Goal: Information Seeking & Learning: Learn about a topic

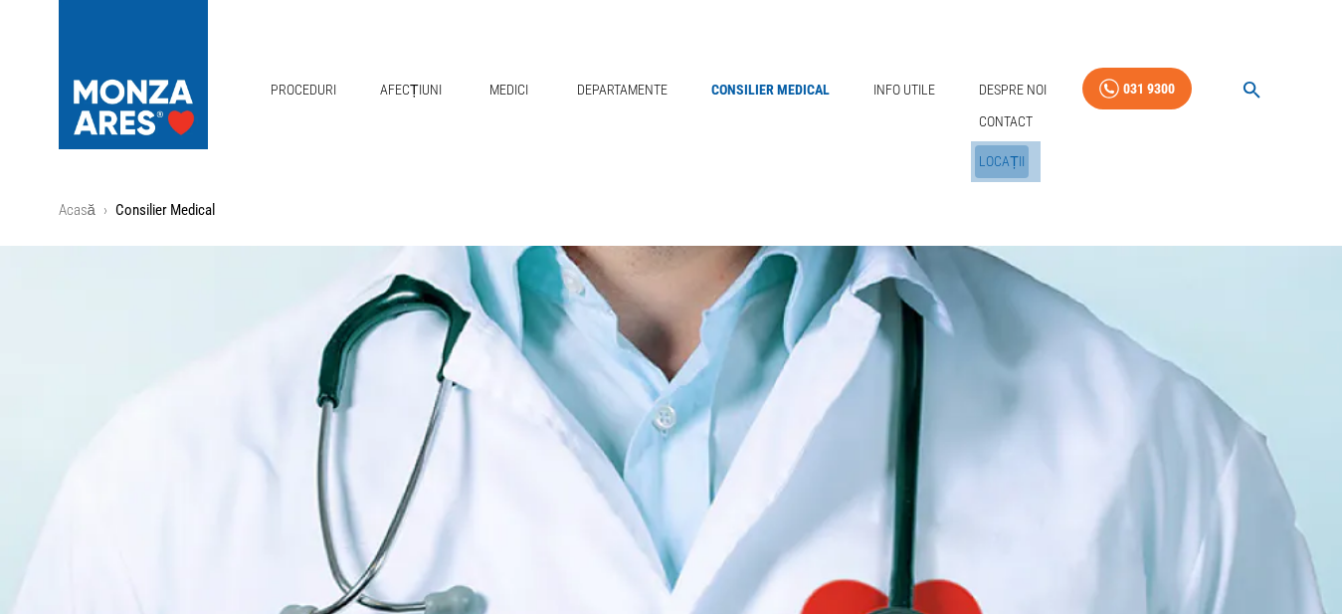
click at [999, 145] on link "Locații" at bounding box center [1002, 161] width 54 height 33
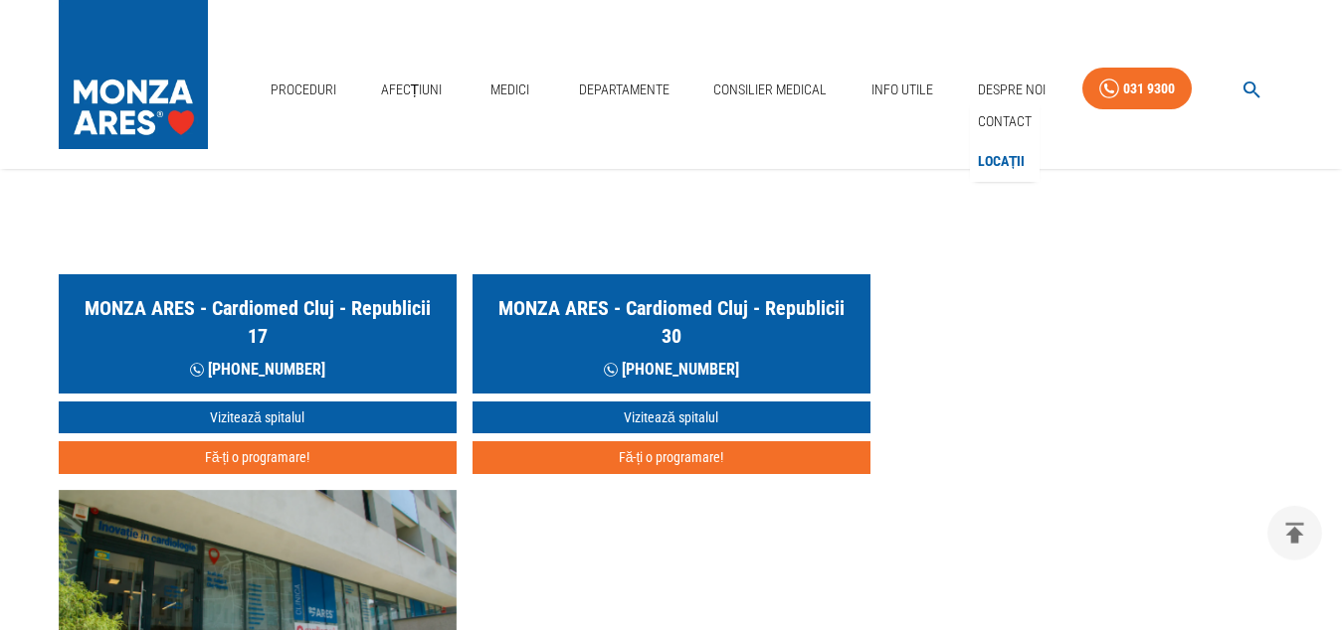
scroll to position [1217, 0]
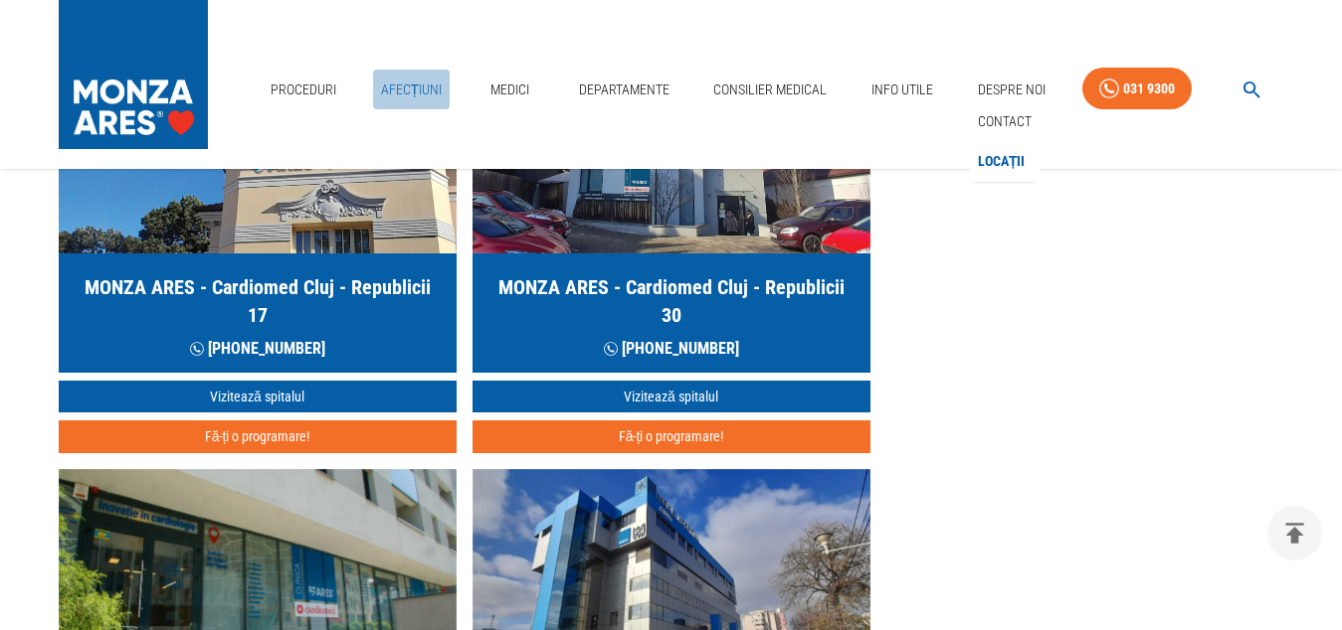
click at [426, 70] on link "Afecțiuni" at bounding box center [412, 90] width 78 height 41
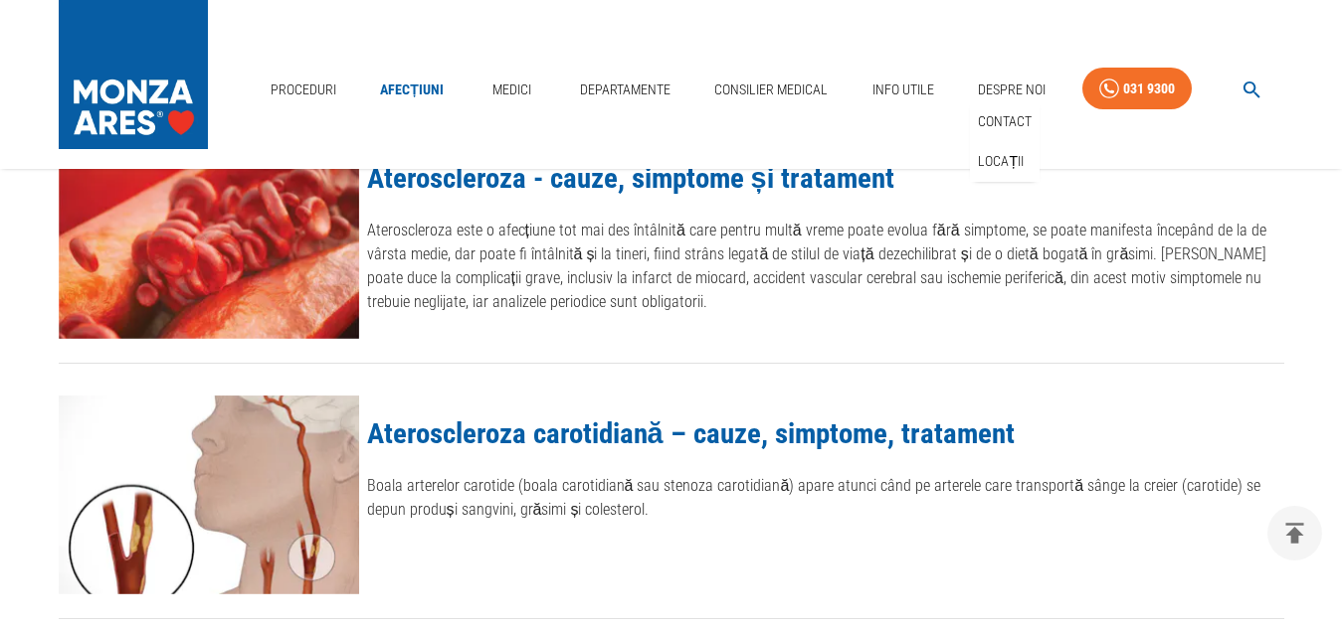
scroll to position [1623, 0]
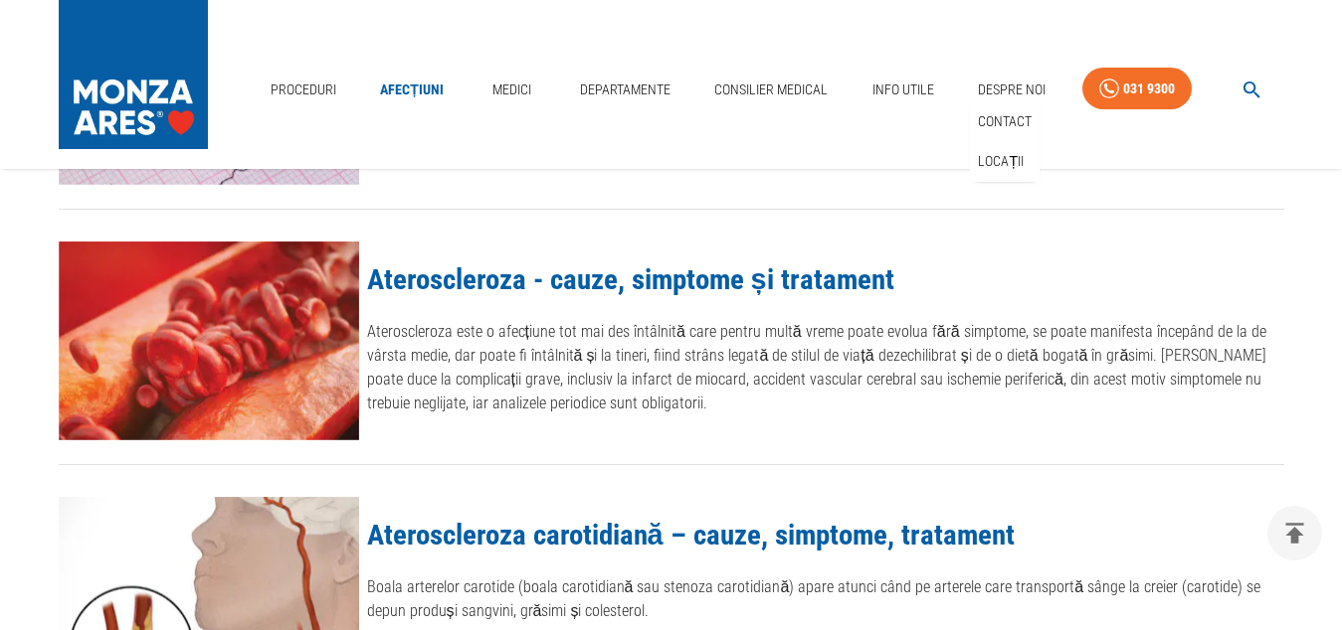
click at [518, 279] on link "Ateroscleroza - cauze, simptome și tratament" at bounding box center [630, 280] width 527 height 34
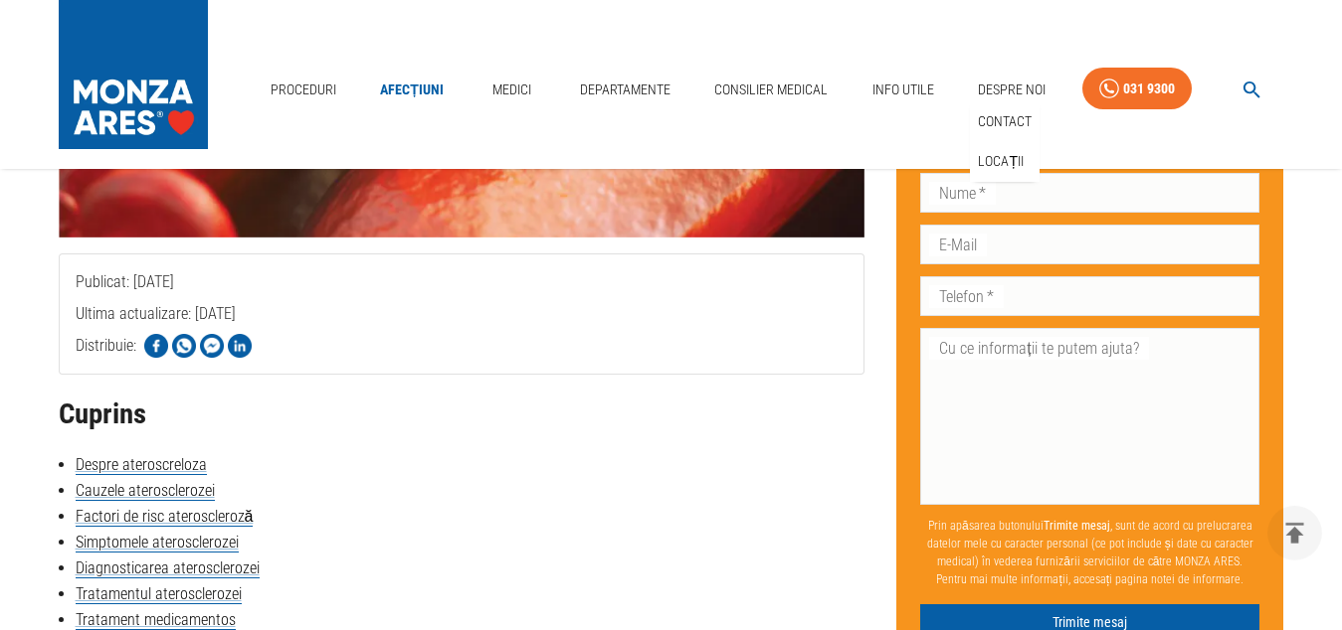
scroll to position [710, 0]
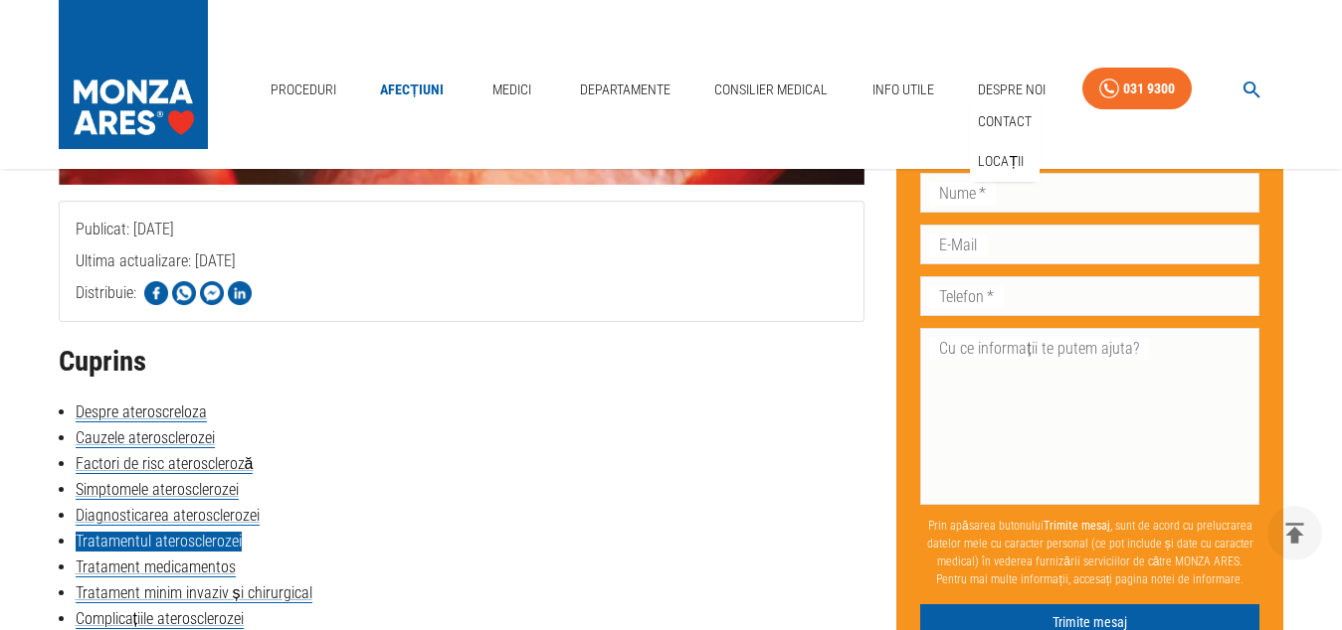
click at [191, 540] on link "Tratamentul aterosclerozei" at bounding box center [159, 542] width 166 height 20
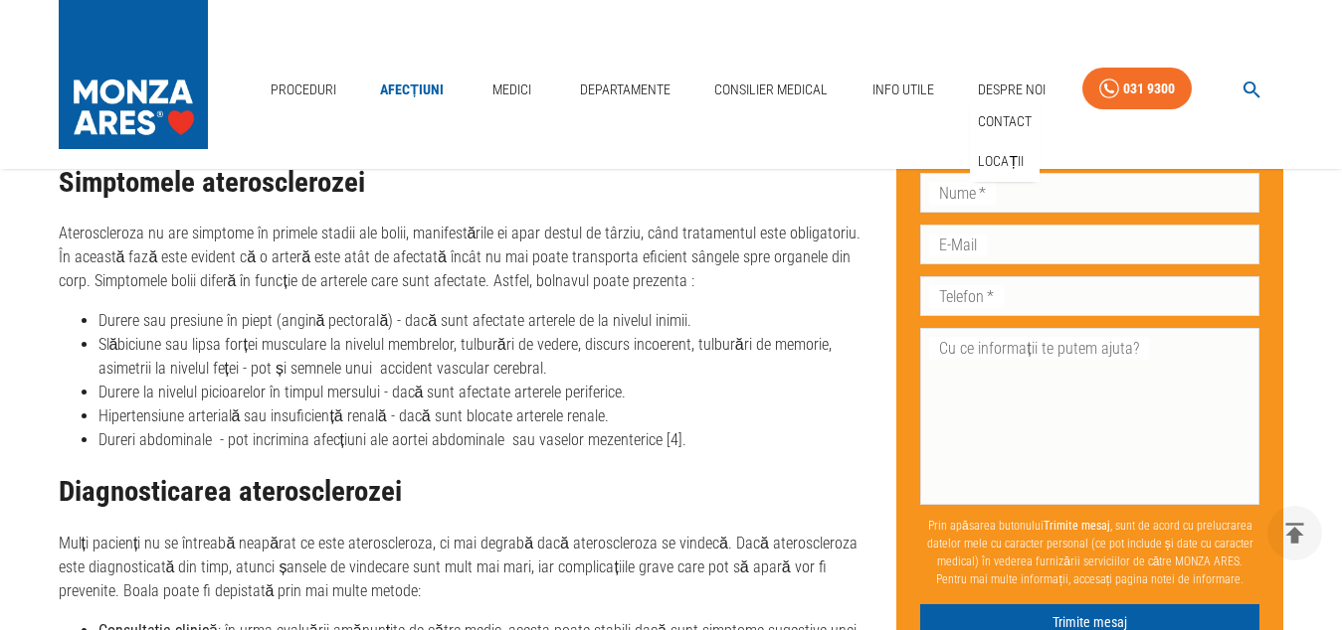
scroll to position [2072, 0]
